Goal: Transaction & Acquisition: Purchase product/service

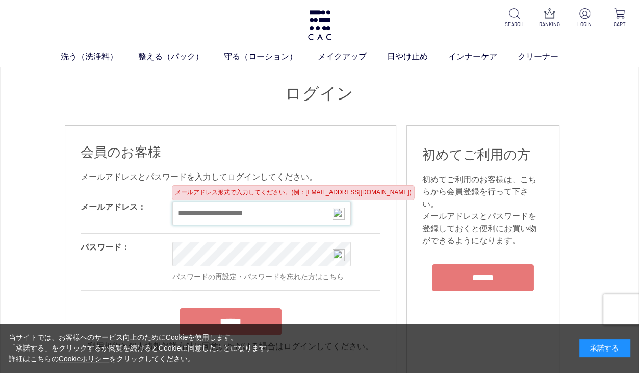
click at [223, 221] on input "email" at bounding box center [261, 212] width 178 height 23
type input "**********"
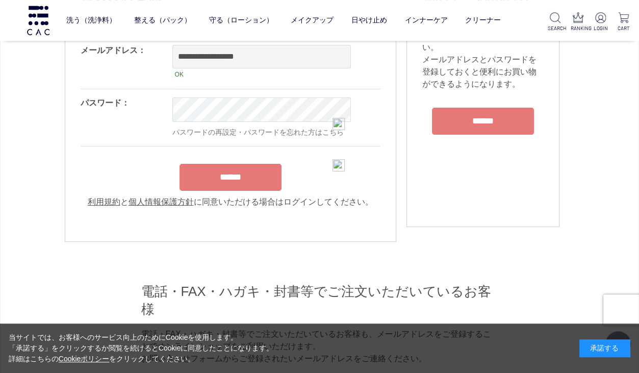
scroll to position [120, 0]
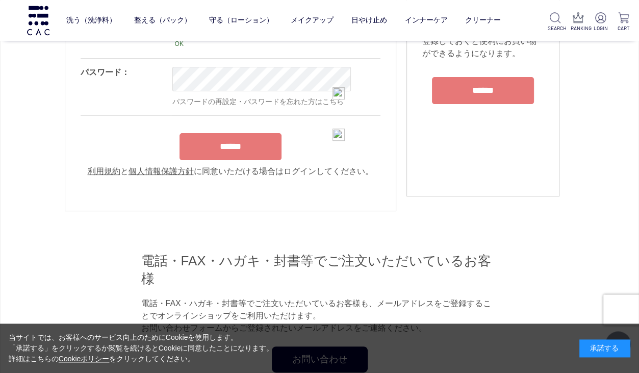
click at [222, 154] on input "******" at bounding box center [230, 146] width 102 height 27
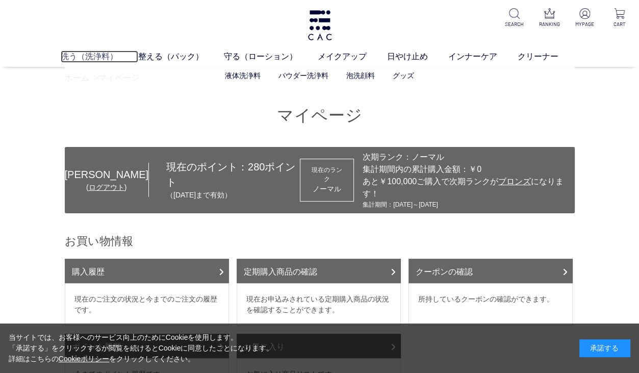
click at [82, 60] on link "洗う（洗浄料）" at bounding box center [99, 56] width 77 height 12
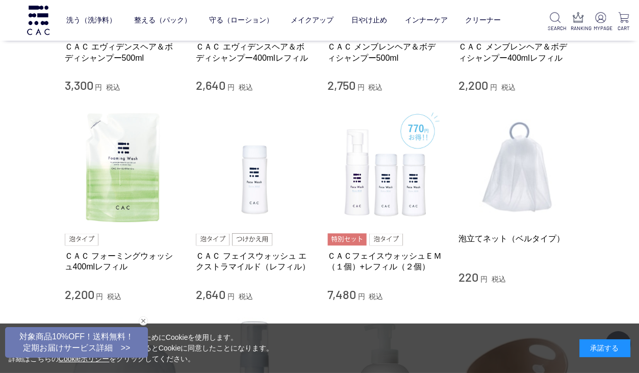
scroll to position [584, 0]
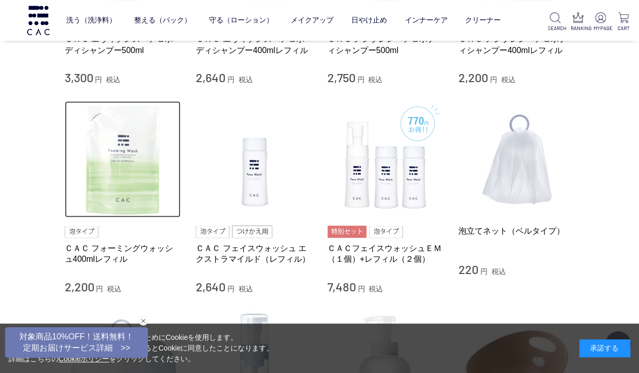
click at [139, 162] on img at bounding box center [123, 159] width 116 height 116
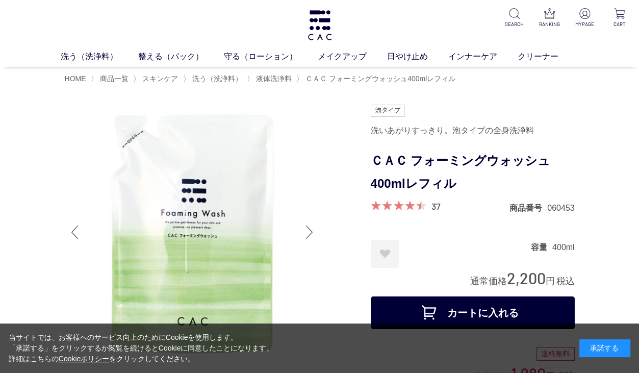
click at [306, 227] on div at bounding box center [309, 232] width 20 height 41
click at [307, 235] on div at bounding box center [309, 232] width 20 height 41
click at [275, 81] on span "液体洗浄料" at bounding box center [274, 78] width 36 height 8
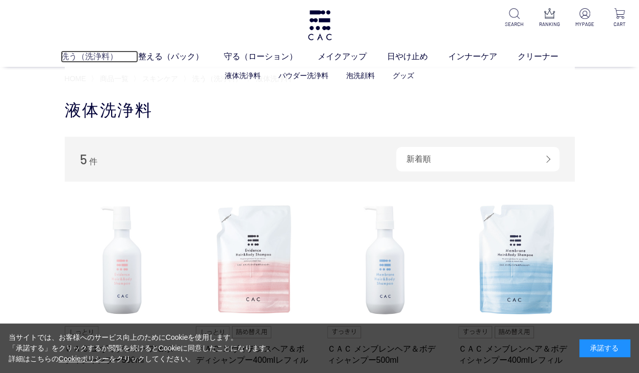
click at [89, 57] on link "洗う（洗浄料）" at bounding box center [99, 56] width 77 height 12
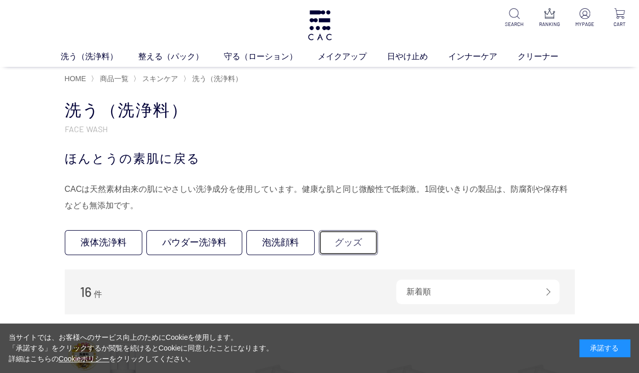
click at [327, 233] on link "グッズ" at bounding box center [348, 242] width 59 height 25
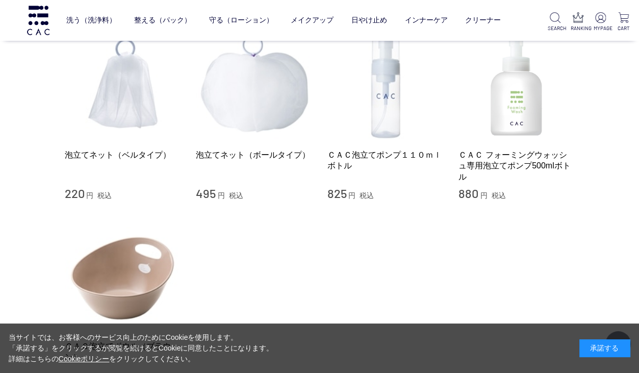
scroll to position [130, 0]
